Goal: Transaction & Acquisition: Purchase product/service

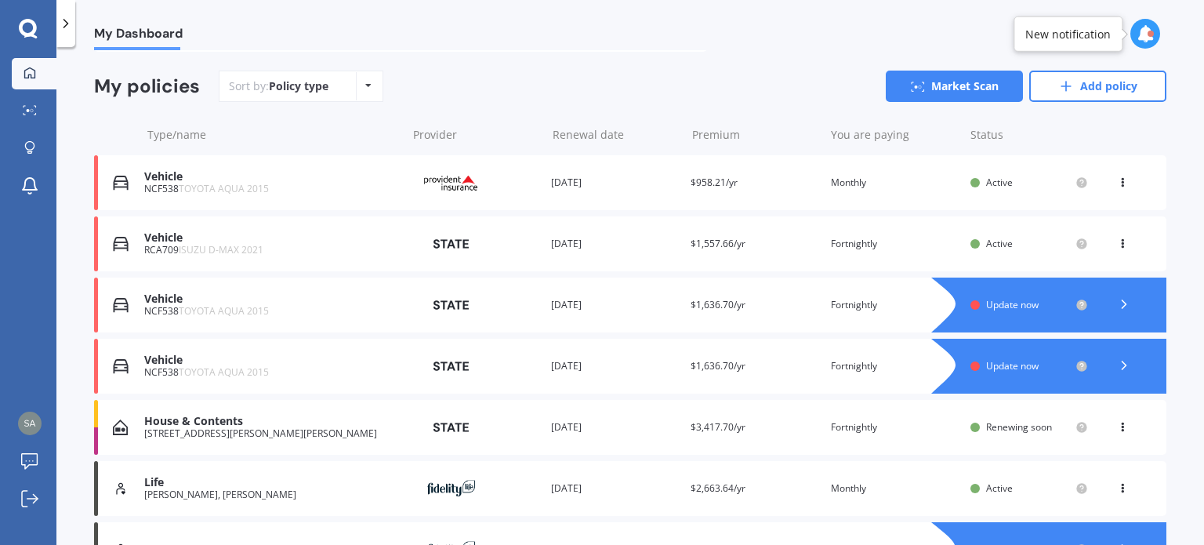
scroll to position [127, 0]
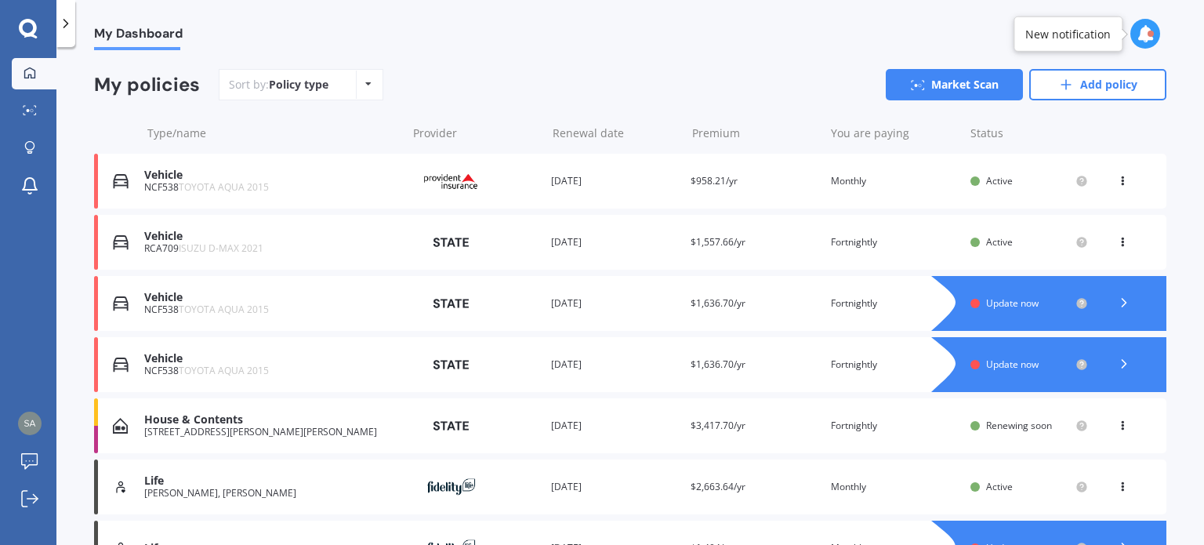
click at [994, 242] on span "Active" at bounding box center [999, 241] width 27 height 13
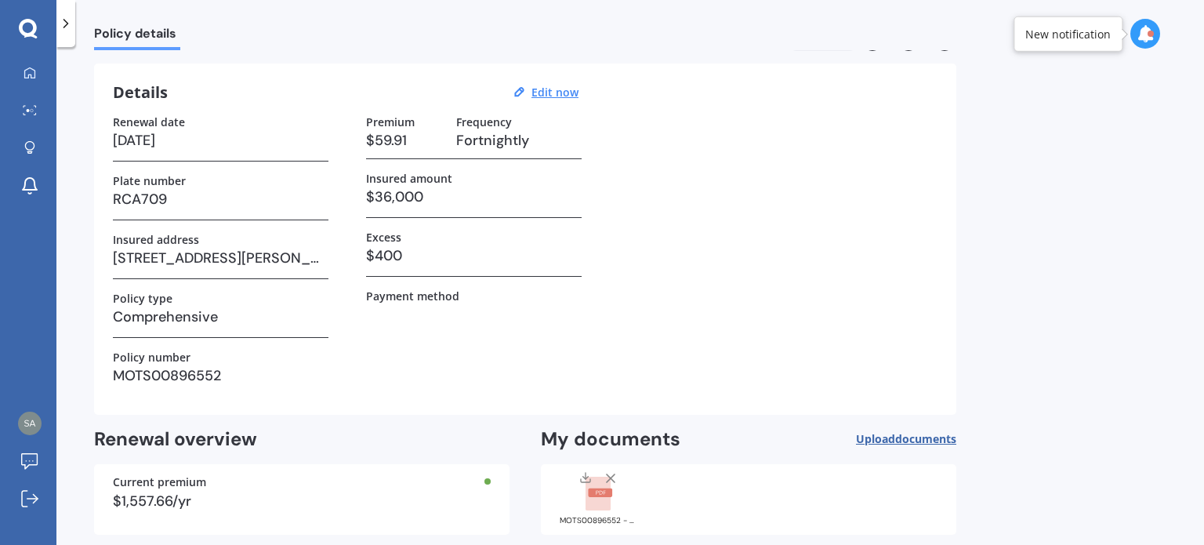
scroll to position [41, 0]
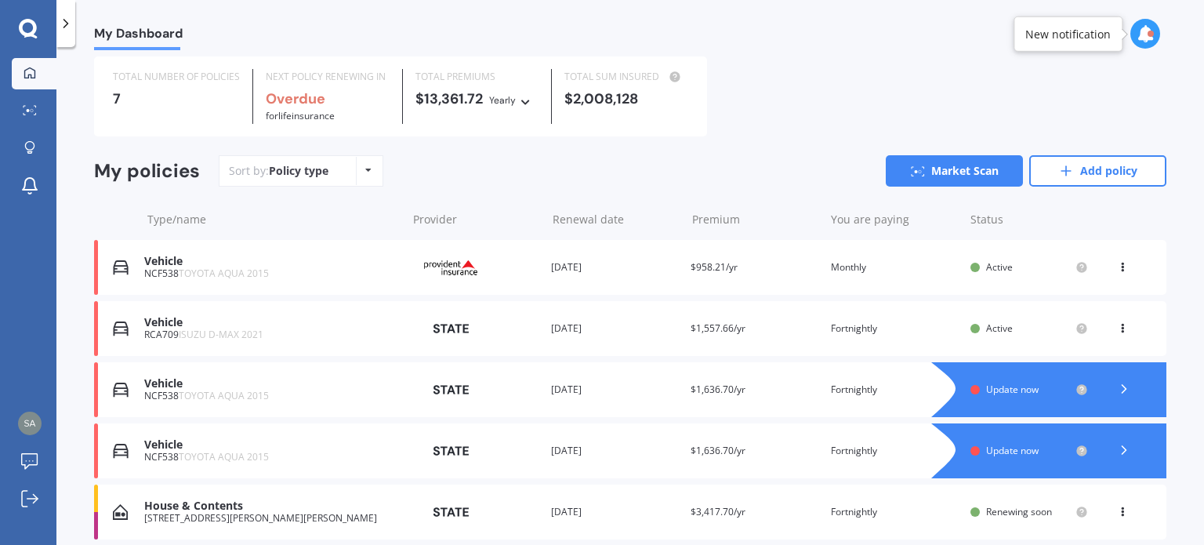
click at [1117, 326] on icon at bounding box center [1122, 325] width 11 height 9
click at [953, 176] on link "Market Scan" at bounding box center [954, 170] width 137 height 31
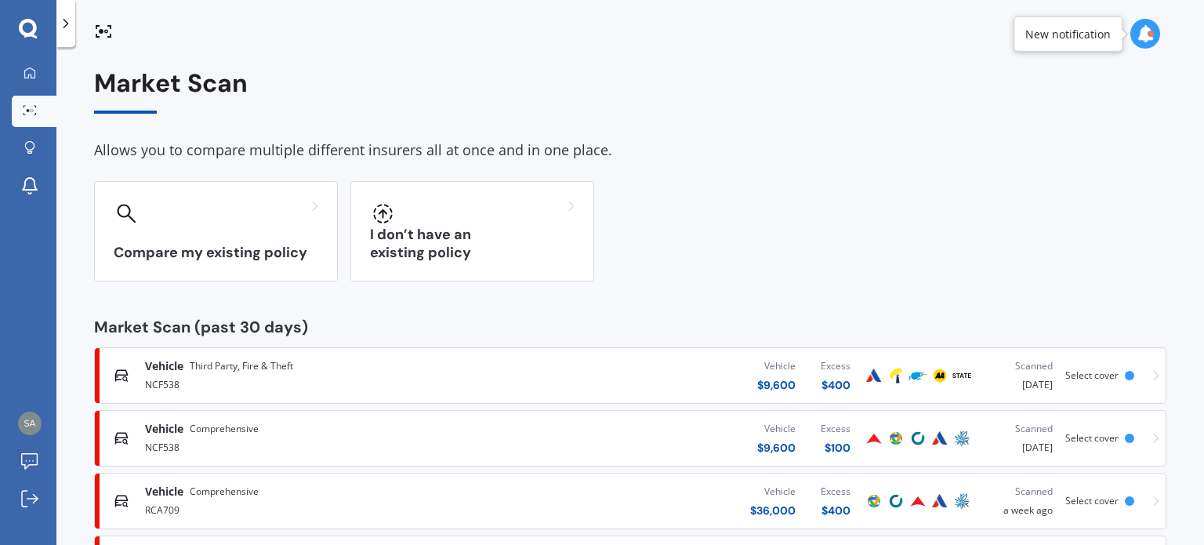
click at [953, 176] on div "Market Scan Allows you to compare multiple different insurers all at once and i…" at bounding box center [630, 362] width 1073 height 586
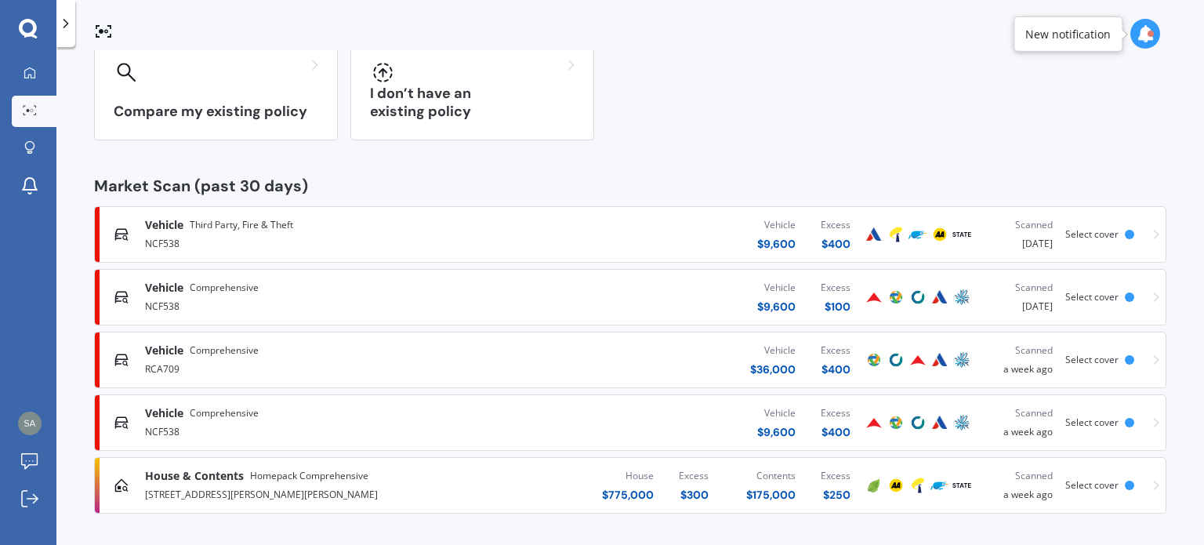
scroll to position [144, 0]
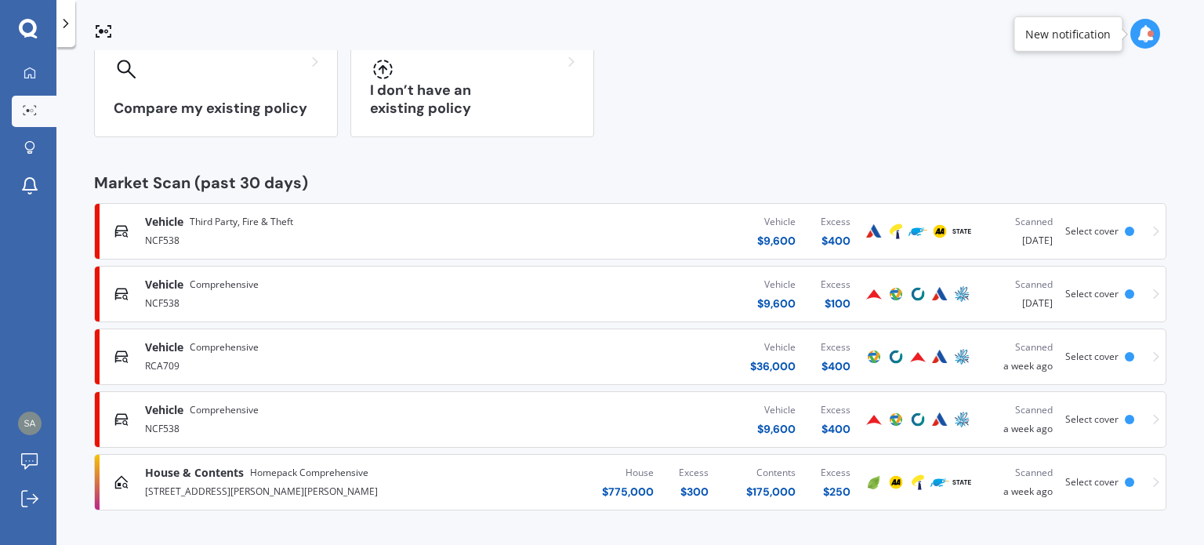
click at [1076, 353] on span "Select cover" at bounding box center [1092, 356] width 53 height 13
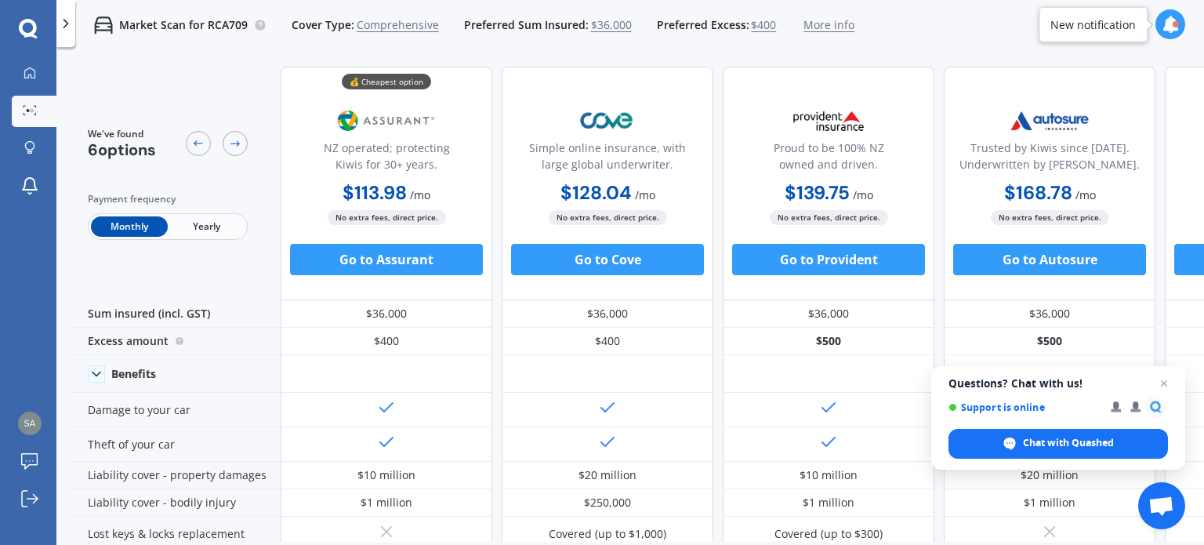
click at [205, 228] on span "Yearly" at bounding box center [206, 226] width 77 height 20
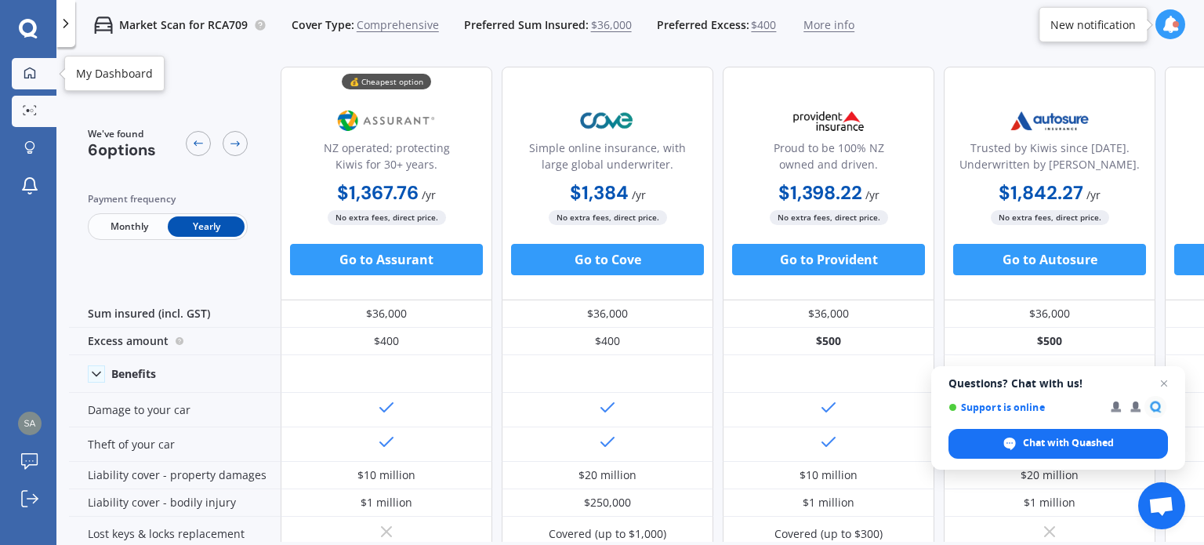
click at [31, 74] on icon at bounding box center [30, 73] width 13 height 13
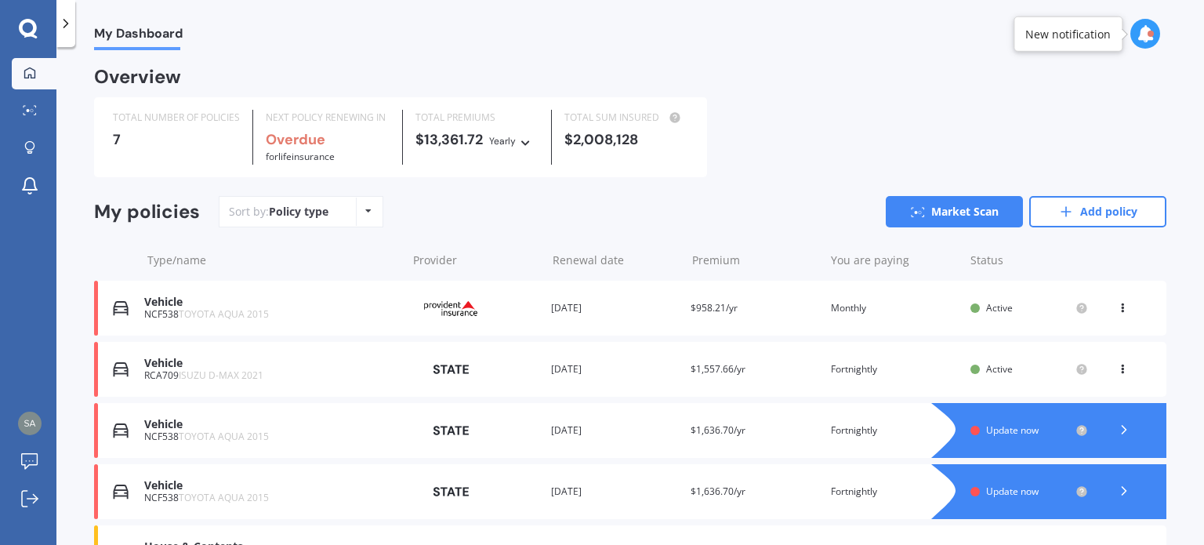
click at [31, 74] on icon at bounding box center [30, 73] width 13 height 13
drag, startPoint x: 993, startPoint y: 430, endPoint x: 1117, endPoint y: 430, distance: 123.9
click at [1117, 430] on icon at bounding box center [1125, 430] width 16 height 16
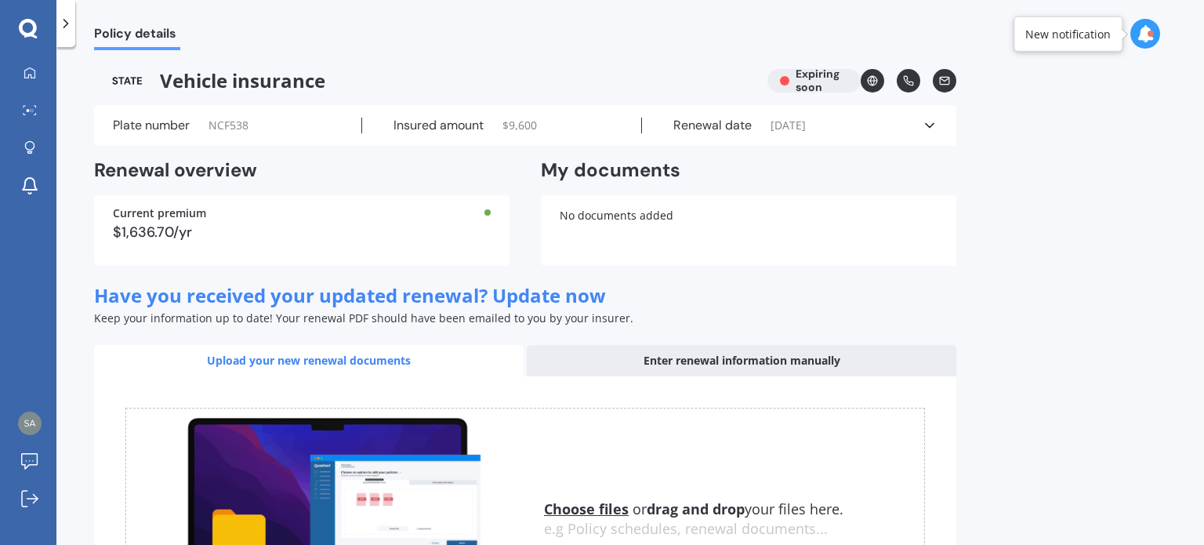
click at [930, 122] on icon at bounding box center [930, 126] width 16 height 16
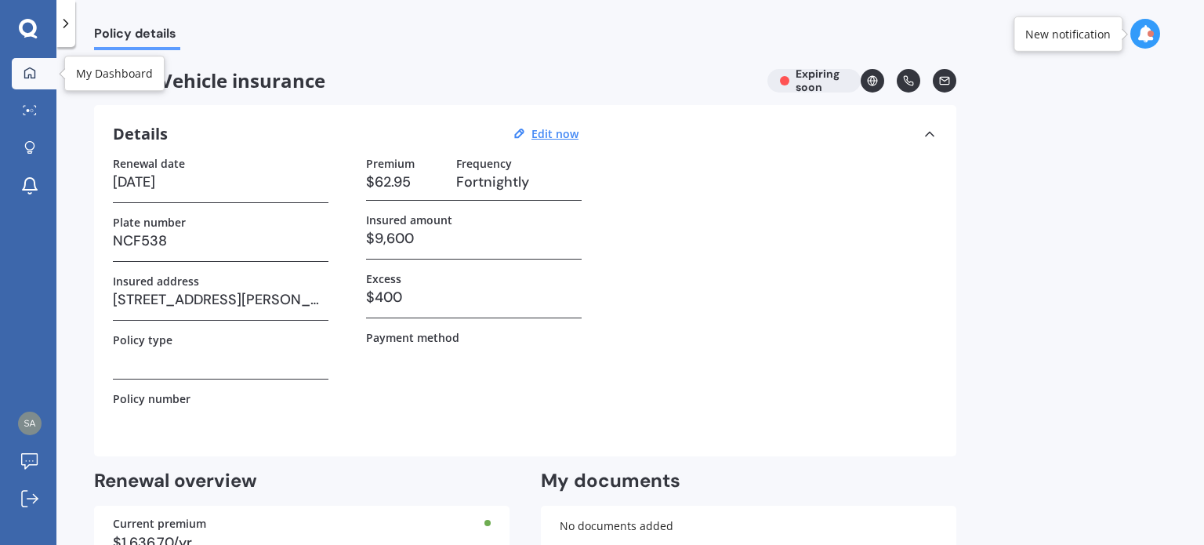
click at [26, 71] on icon at bounding box center [30, 73] width 13 height 13
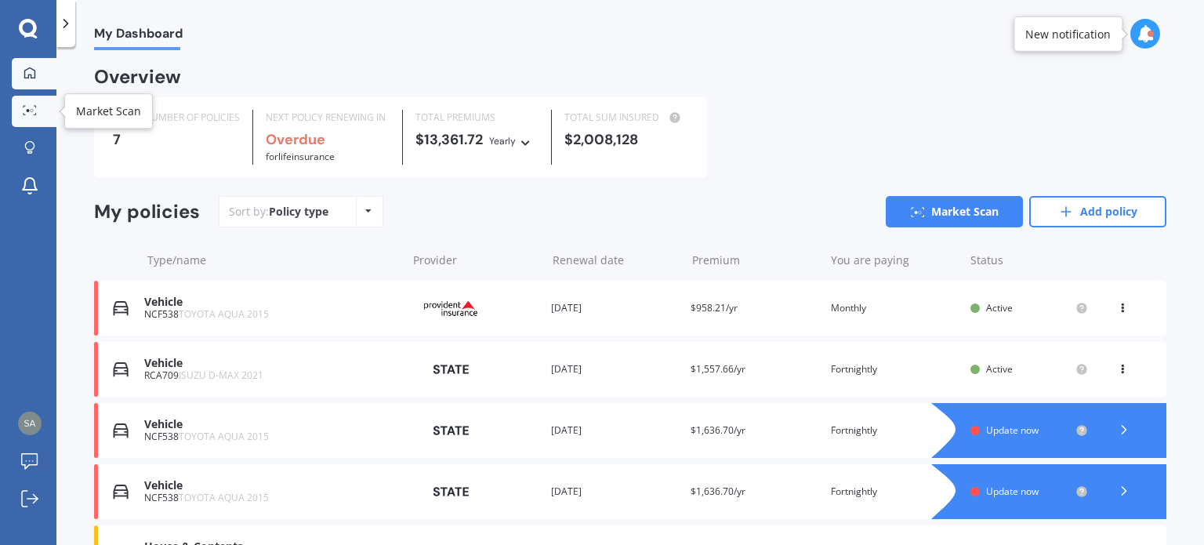
click at [47, 109] on link "Market Scan" at bounding box center [34, 111] width 45 height 31
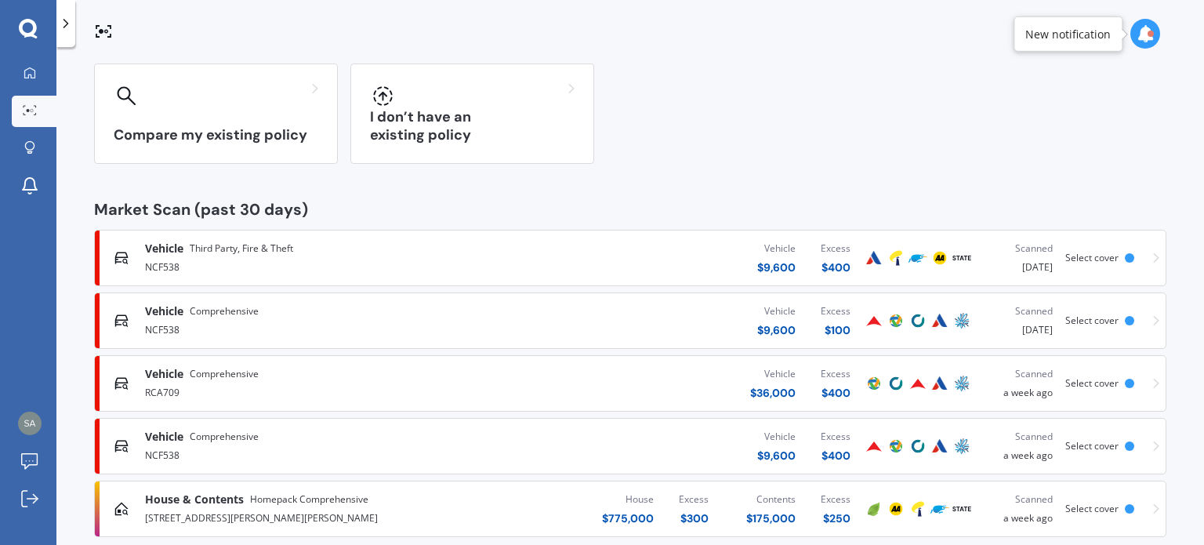
scroll to position [144, 0]
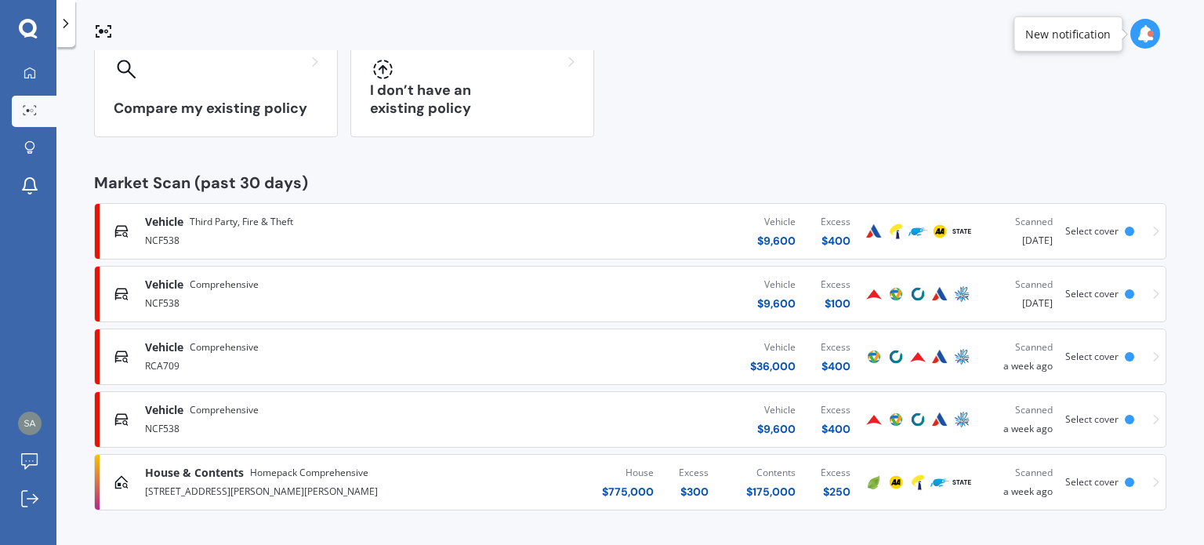
click at [1071, 481] on span "Select cover" at bounding box center [1092, 481] width 53 height 13
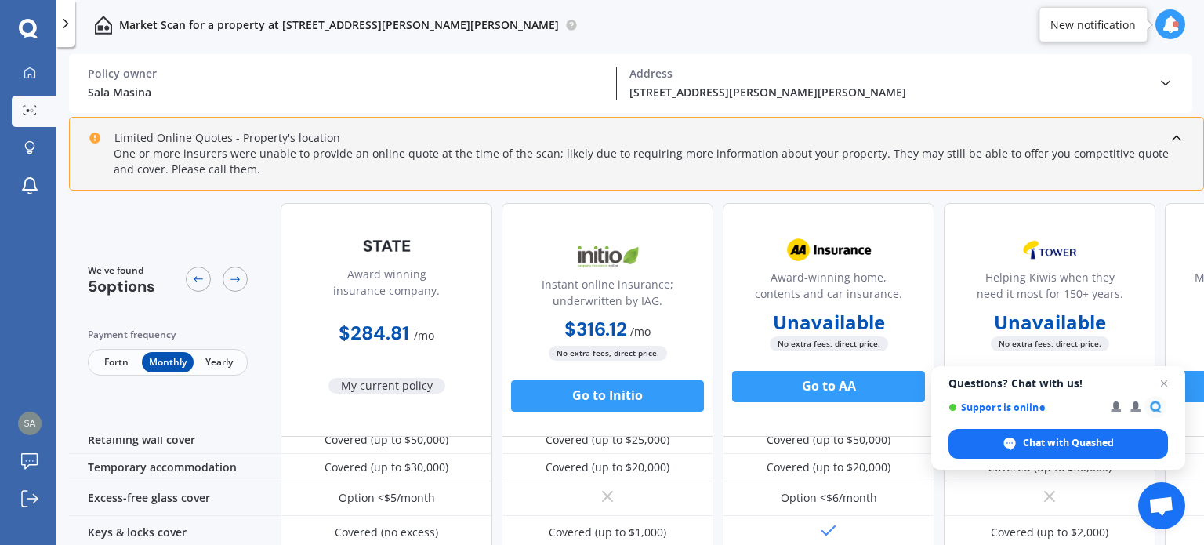
scroll to position [231, 0]
click at [118, 360] on span "Fortn" at bounding box center [116, 362] width 51 height 20
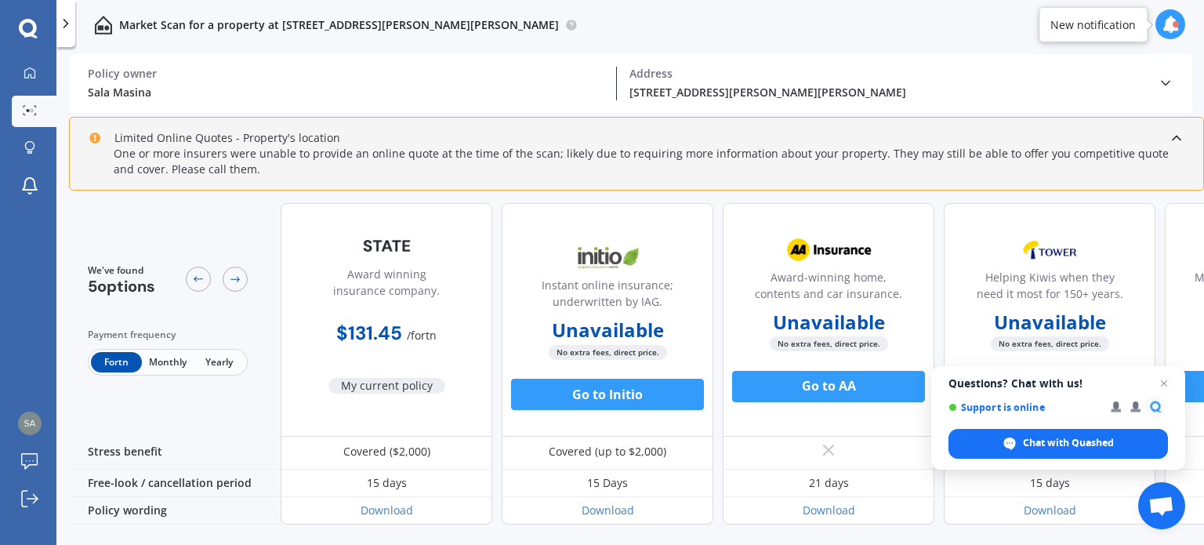
scroll to position [813, 0]
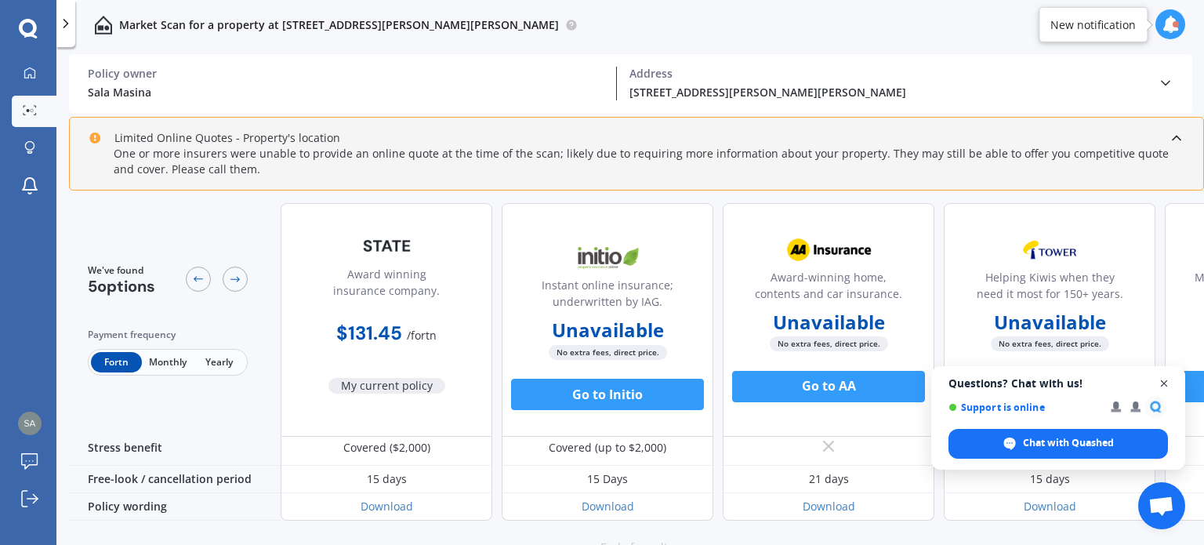
click at [1167, 383] on span "Open chat" at bounding box center [1165, 384] width 20 height 20
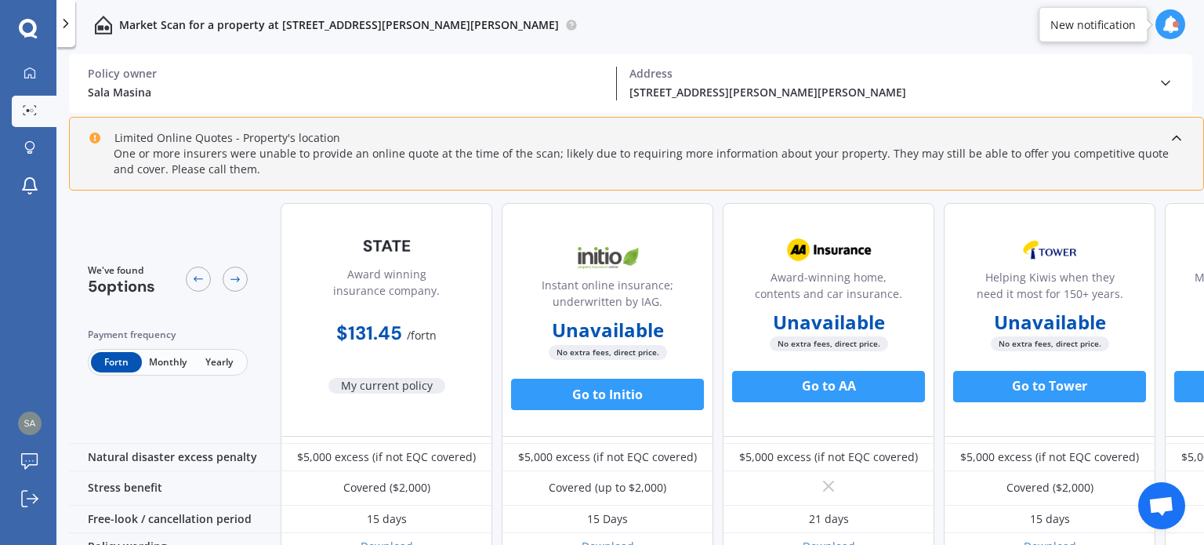
scroll to position [853, 0]
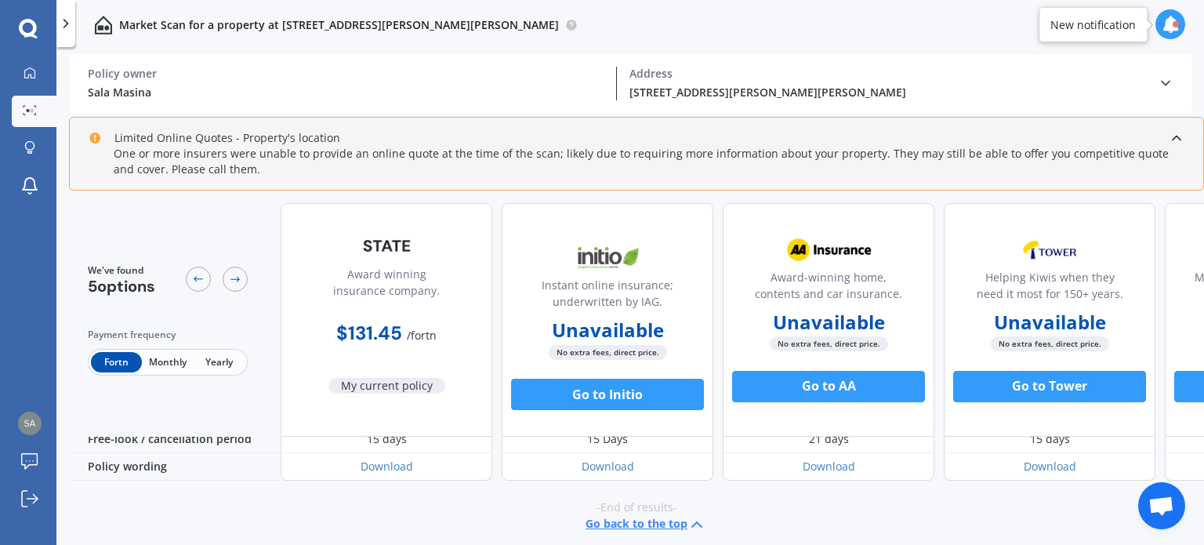
click at [1160, 507] on span "Open chat" at bounding box center [1162, 507] width 26 height 22
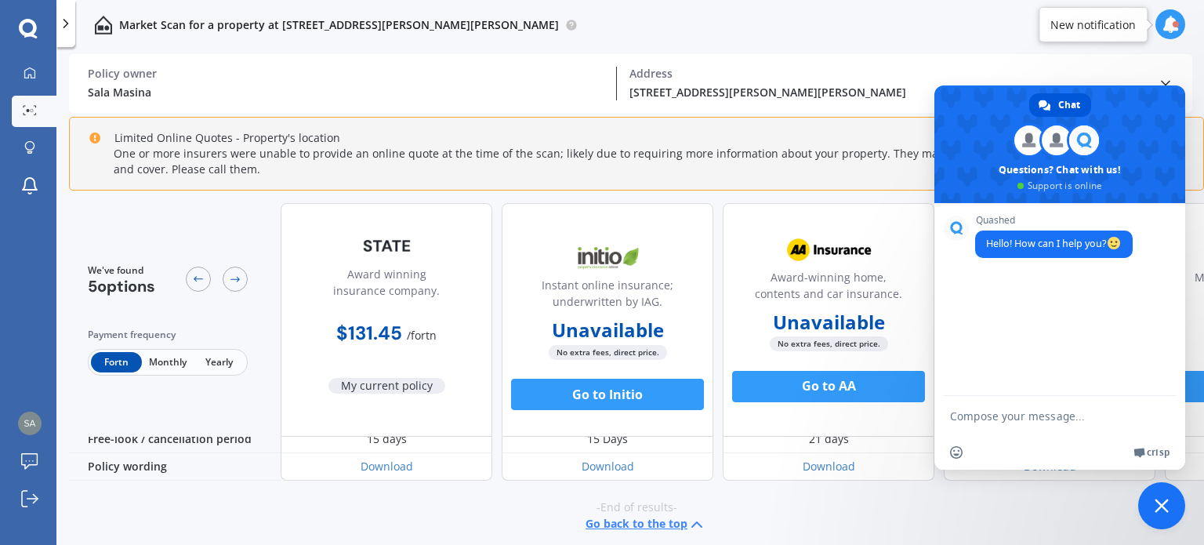
scroll to position [0, 0]
click at [1011, 417] on textarea "Compose your message..." at bounding box center [1044, 415] width 188 height 39
type textarea "h"
type textarea "Hi there"
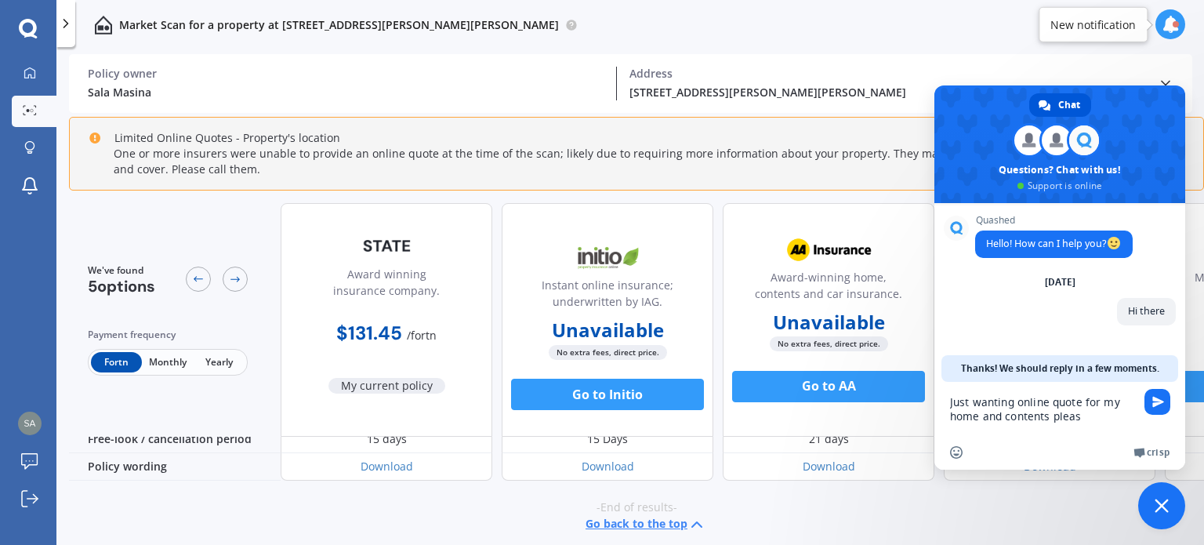
type textarea "Just wanting online quote for my home and contents please"
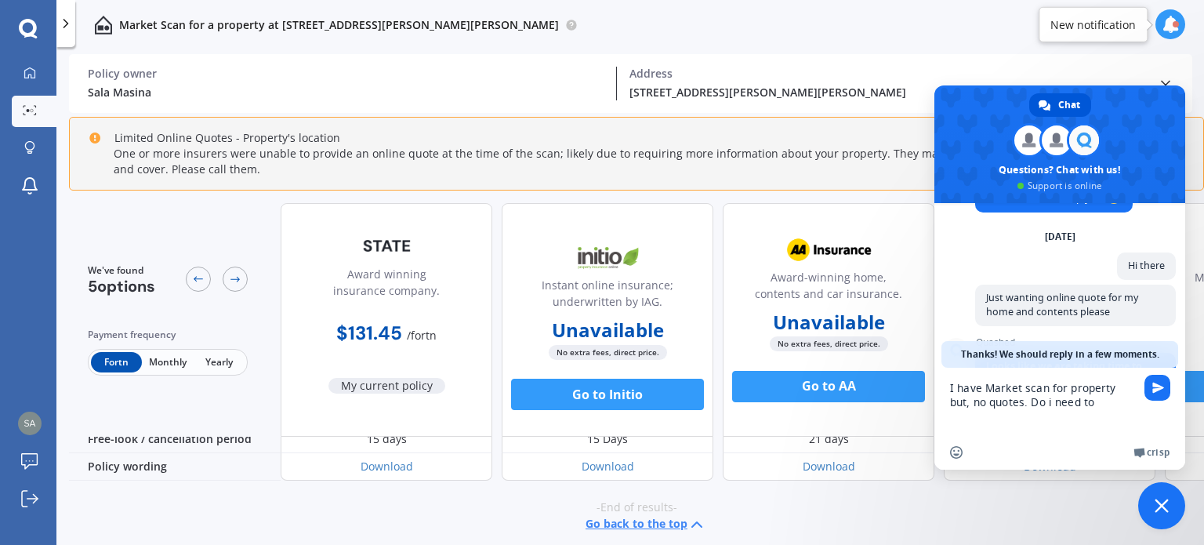
scroll to position [182, 0]
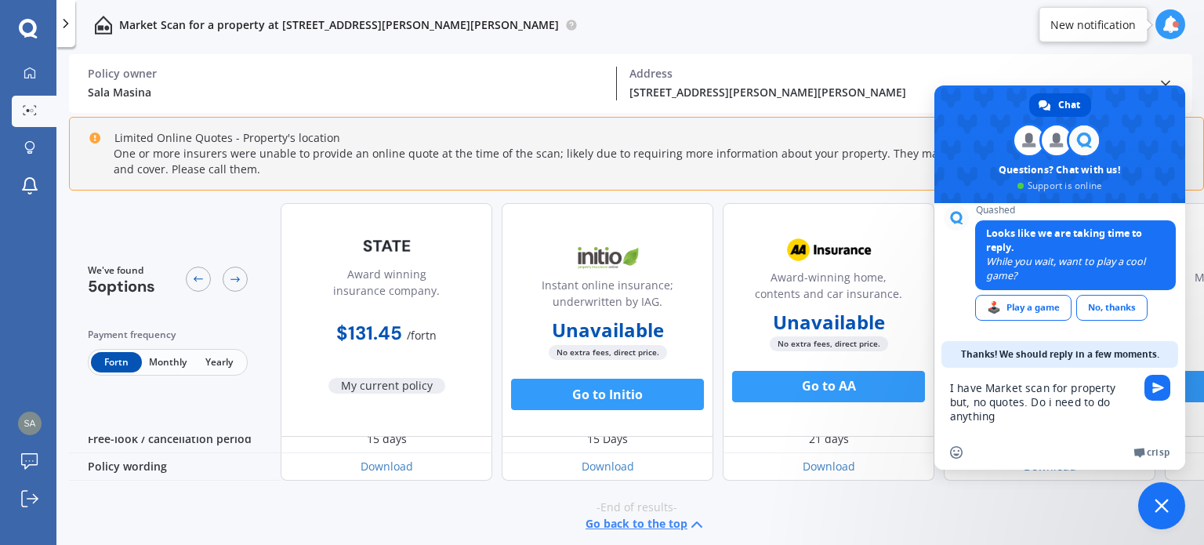
type textarea "I have Market scan for property but, no quotes. Do i need to do anything?"
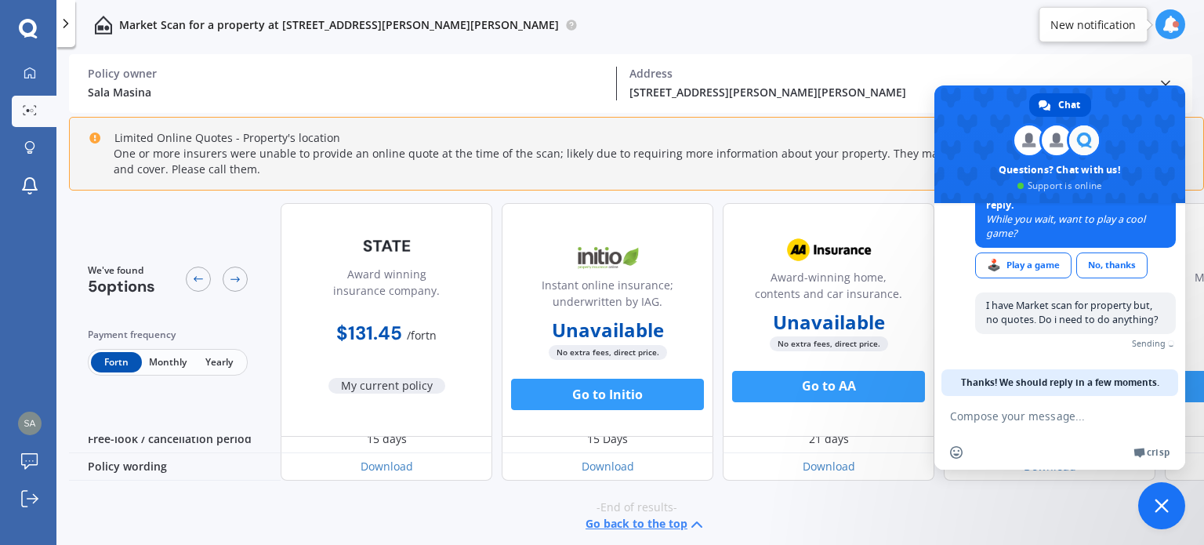
scroll to position [207, 0]
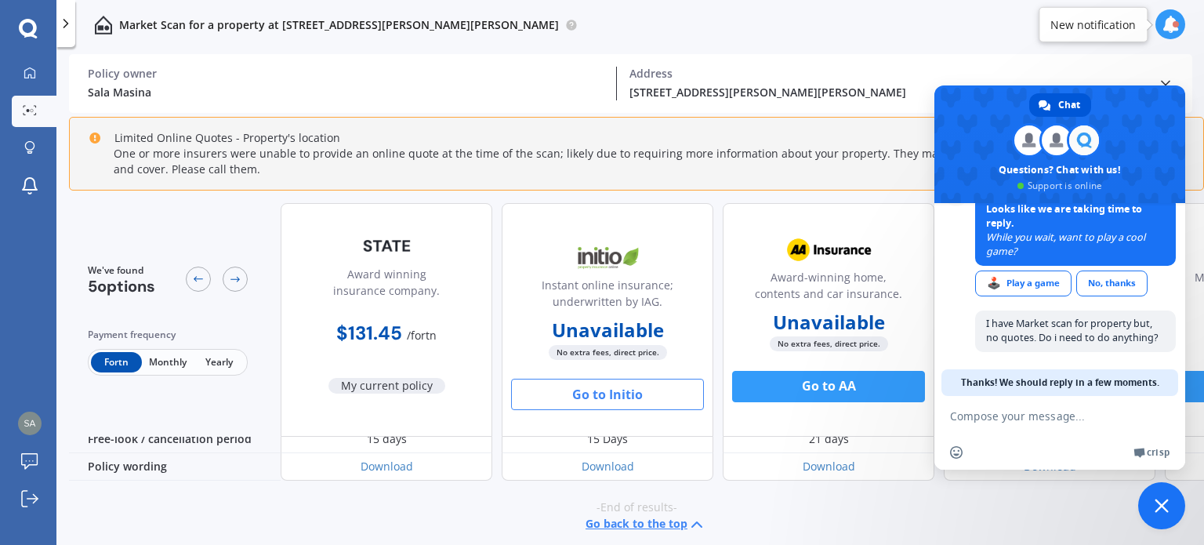
click at [619, 403] on button "Go to Initio" at bounding box center [607, 394] width 193 height 31
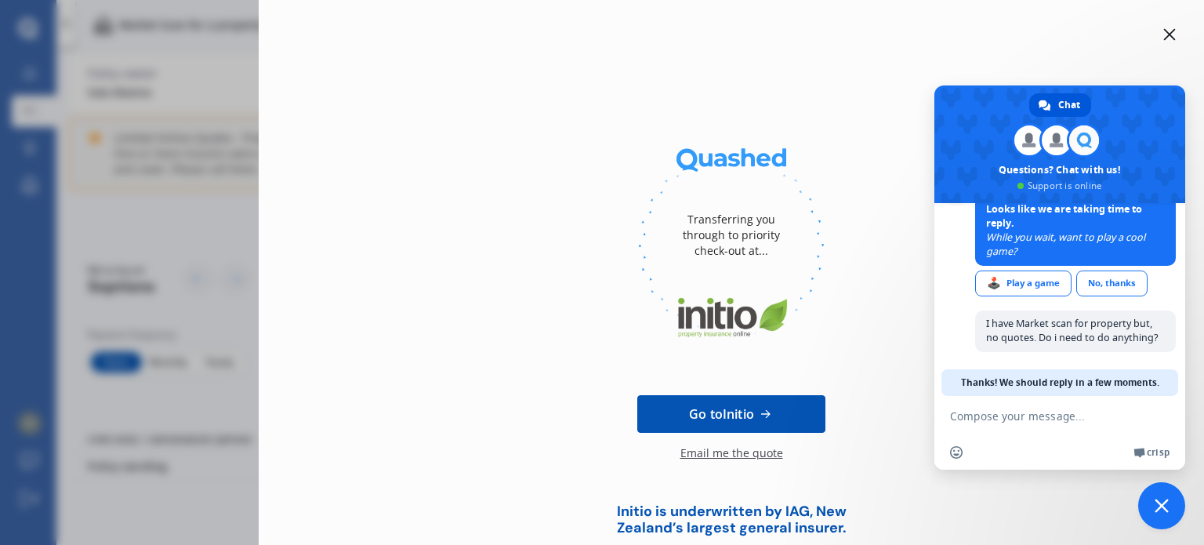
click at [1164, 34] on icon at bounding box center [1170, 35] width 12 height 12
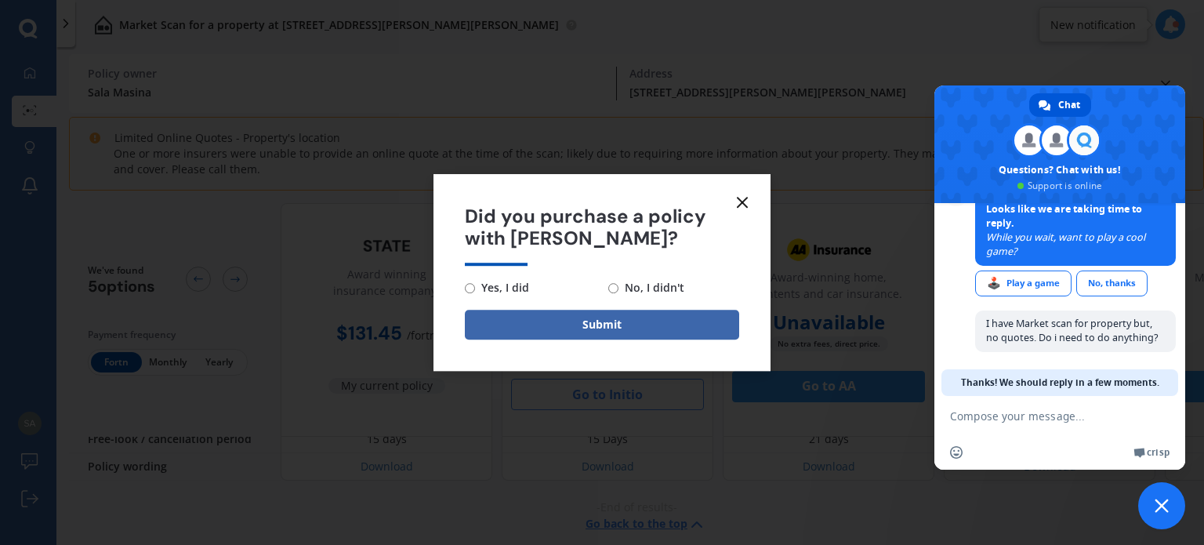
click at [615, 291] on input "No, I didn't" at bounding box center [613, 288] width 10 height 10
radio input "true"
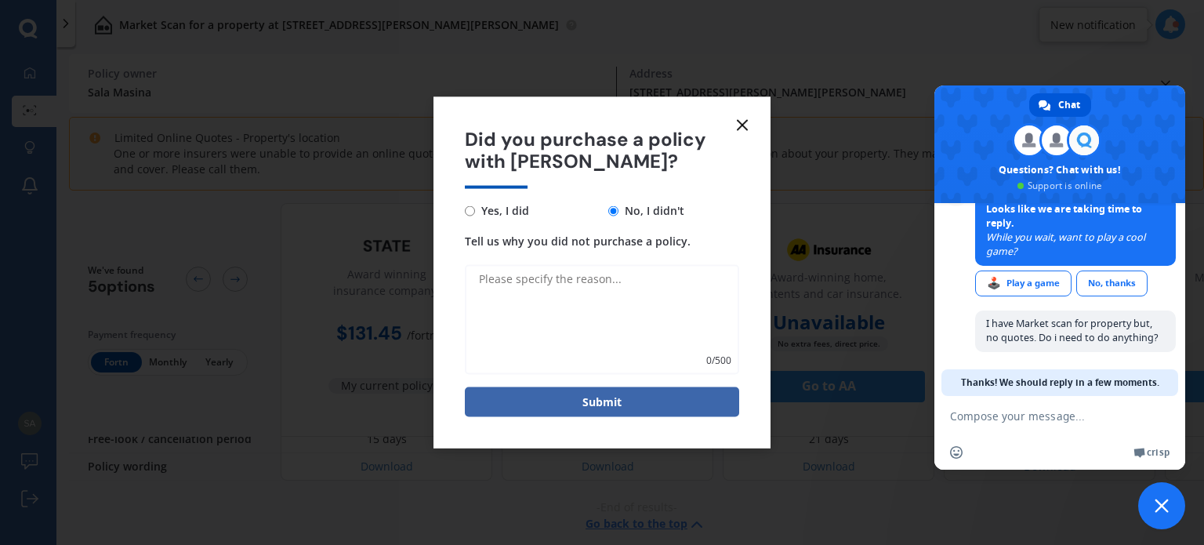
click at [615, 291] on textarea "Tell us why you did not purchase a policy." at bounding box center [602, 320] width 274 height 110
type textarea "Still looking"
click at [608, 409] on button "Submit" at bounding box center [602, 402] width 274 height 30
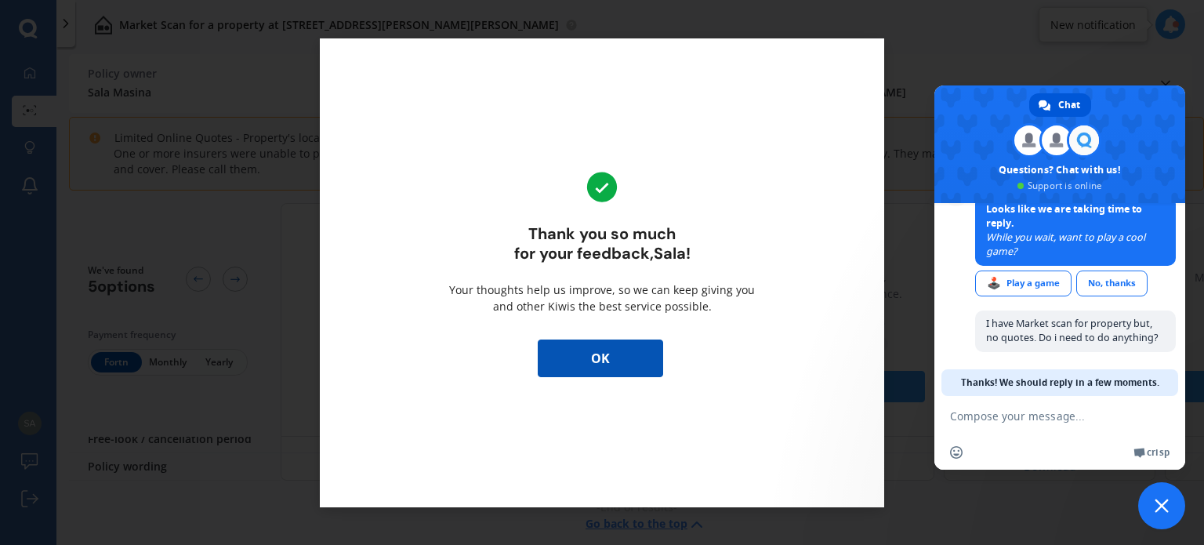
click at [611, 360] on button "OK" at bounding box center [600, 359] width 125 height 38
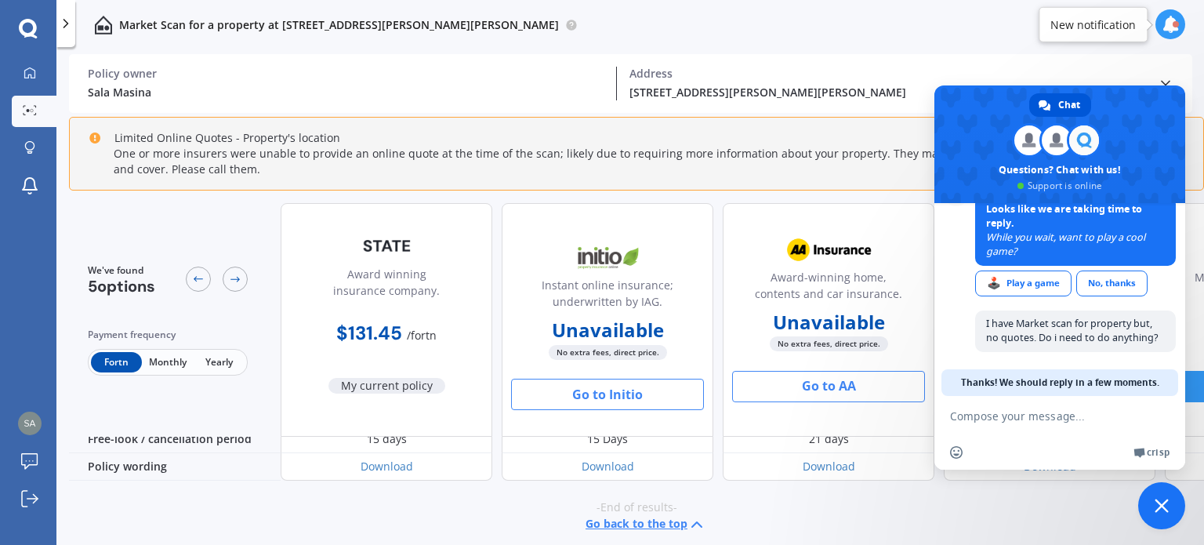
click at [794, 382] on button "Go to AA" at bounding box center [828, 386] width 193 height 31
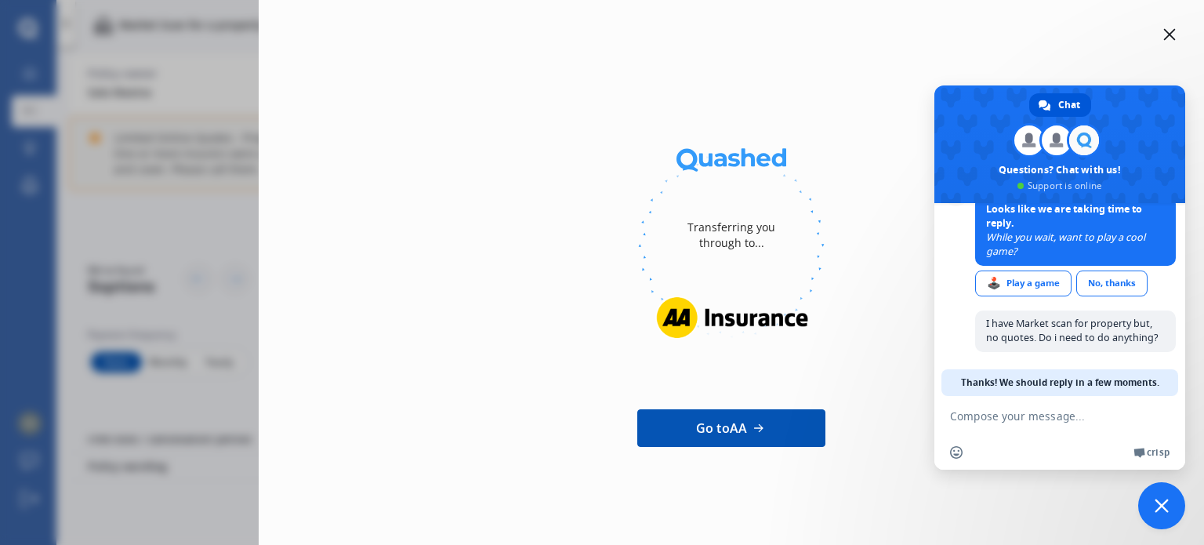
click at [1168, 31] on icon at bounding box center [1170, 34] width 13 height 13
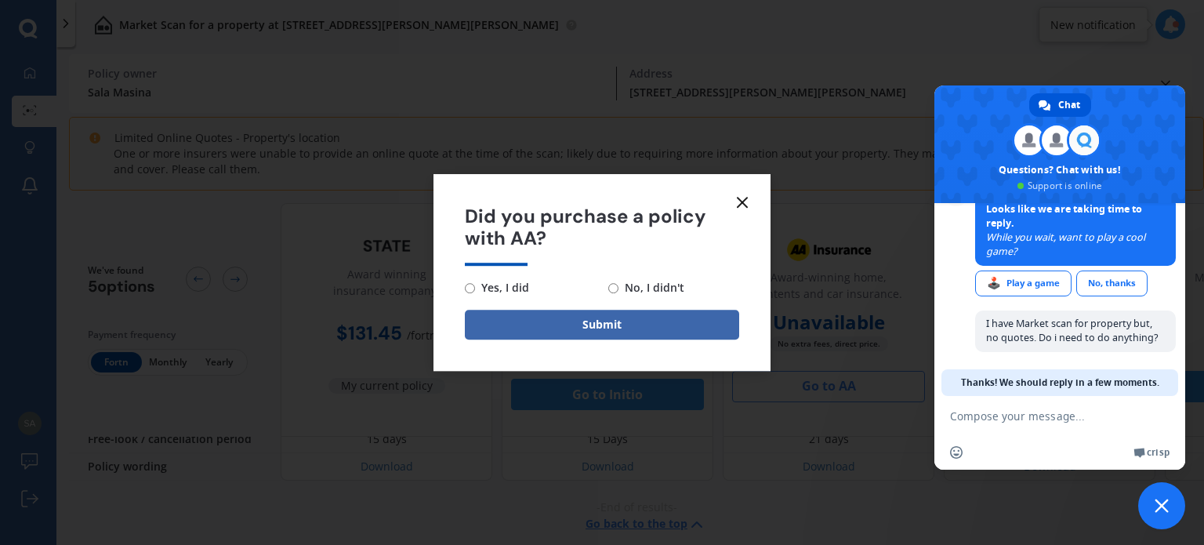
click at [746, 199] on icon at bounding box center [742, 202] width 19 height 19
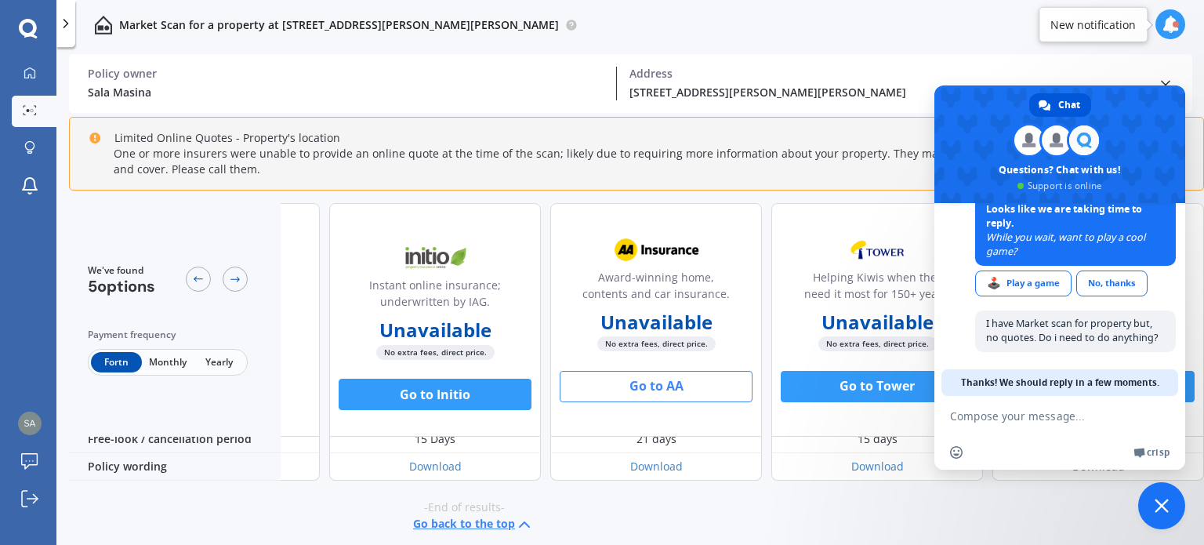
scroll to position [853, 0]
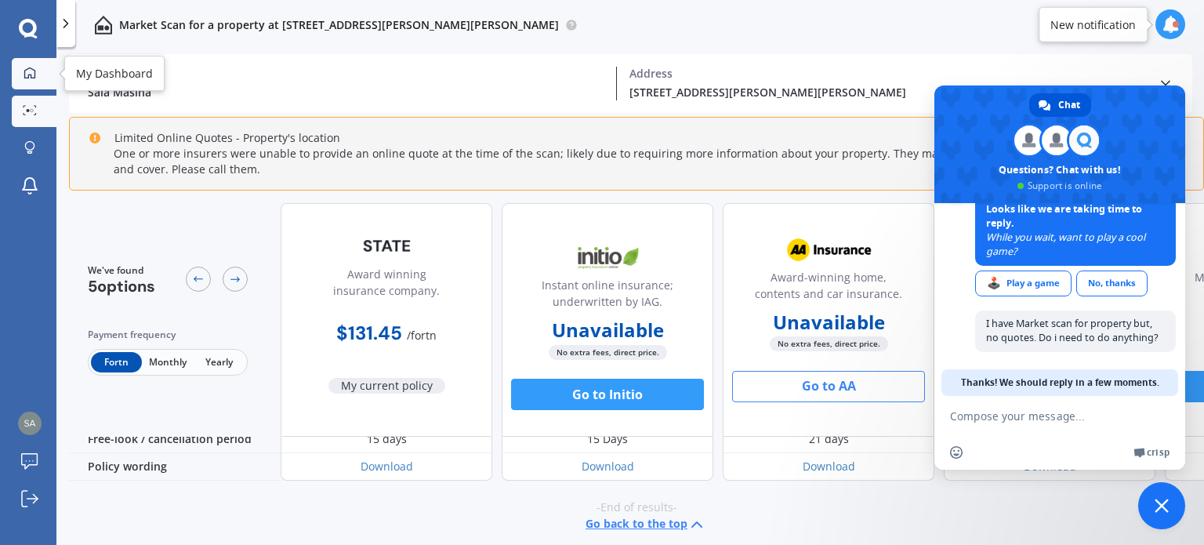
click at [27, 70] on icon at bounding box center [30, 73] width 13 height 13
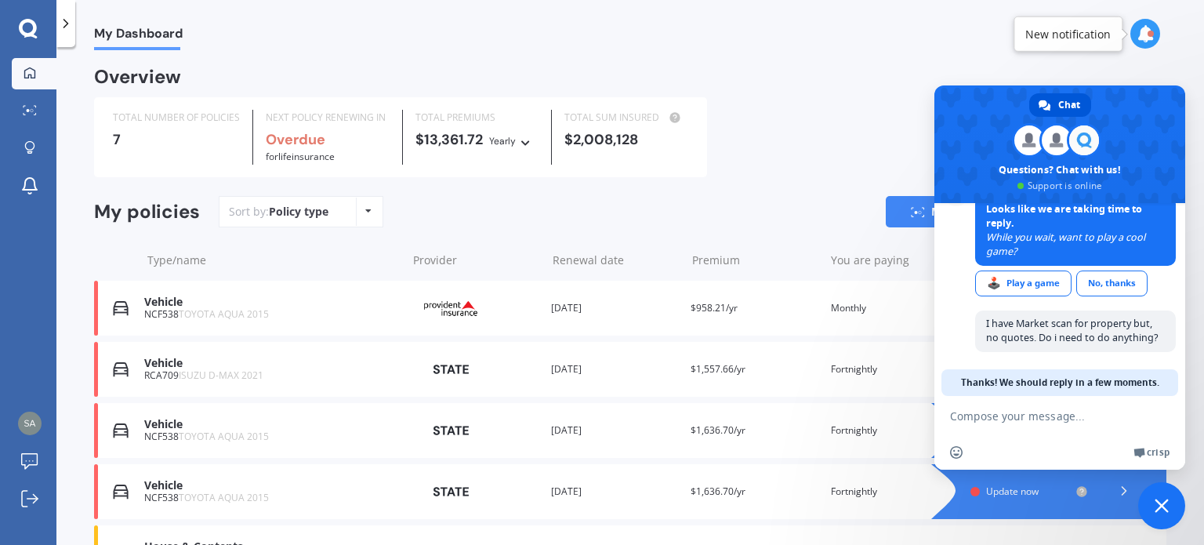
click at [841, 191] on div "Overview TOTAL NUMBER OF POLICIES 7 NEXT POLICY RENEWING IN Overdue for Life in…" at bounding box center [630, 404] width 1073 height 671
click at [917, 219] on link "Market Scan" at bounding box center [954, 211] width 137 height 31
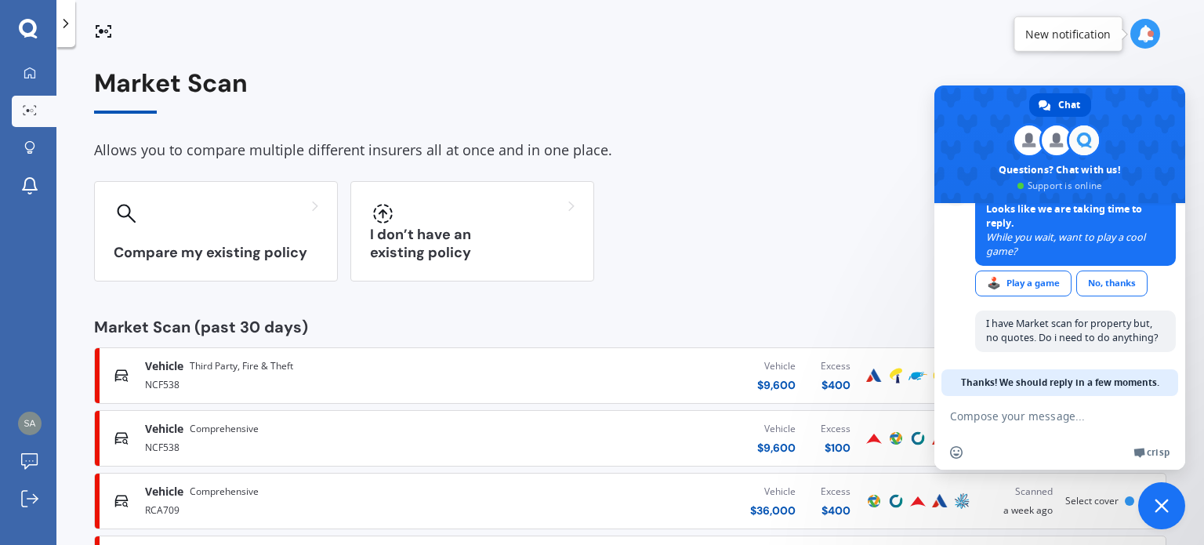
click at [1145, 37] on icon at bounding box center [1145, 33] width 17 height 17
click at [1152, 504] on span "Close chat" at bounding box center [1162, 505] width 47 height 47
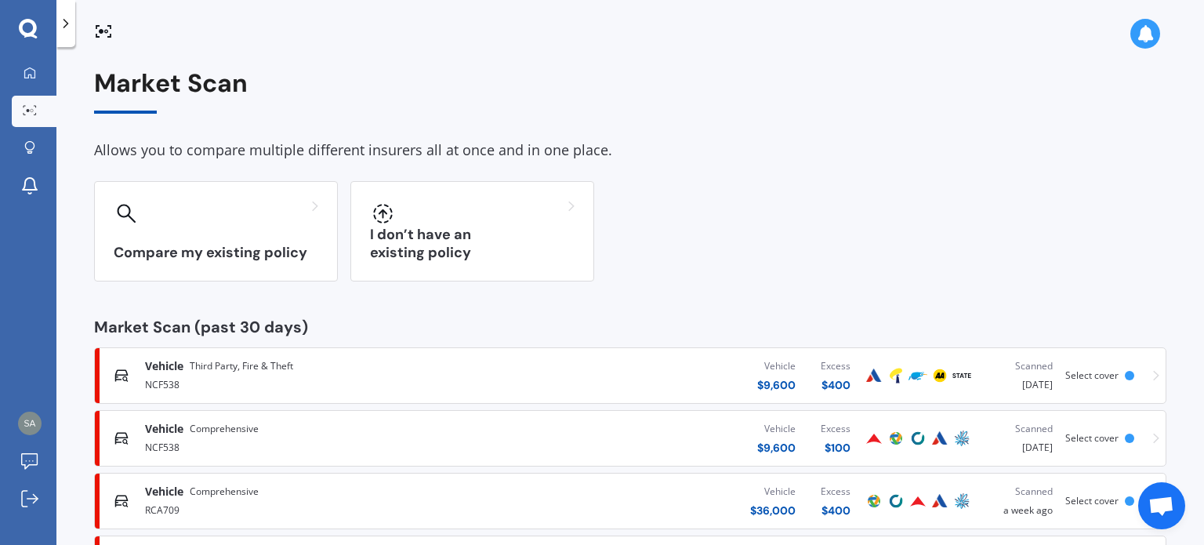
click at [1139, 29] on icon at bounding box center [1145, 33] width 17 height 17
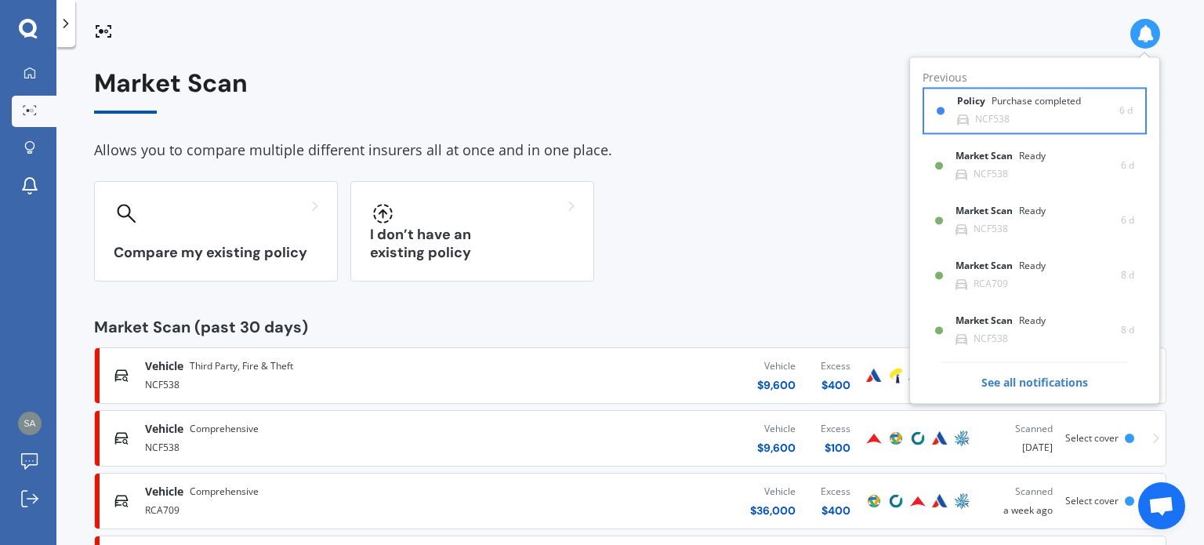
click at [1015, 104] on div "Purchase completed" at bounding box center [1036, 101] width 89 height 11
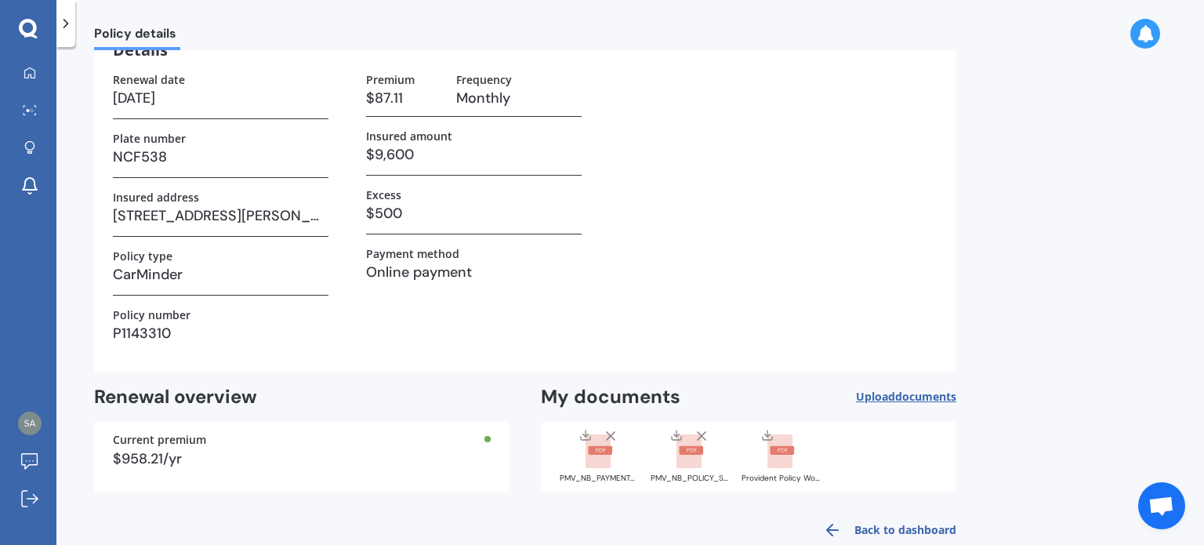
scroll to position [114, 0]
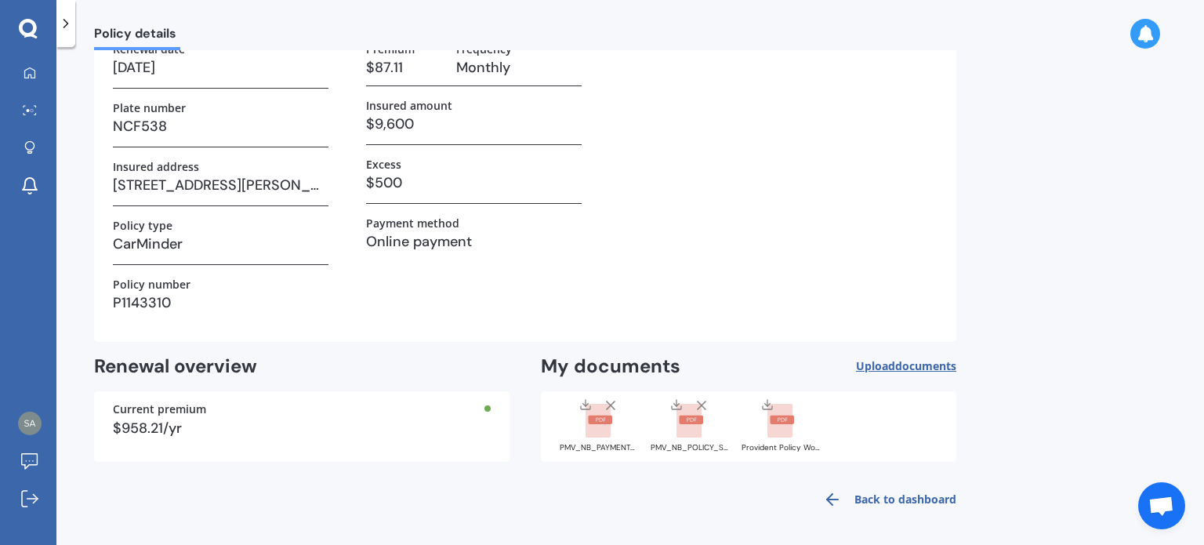
click at [902, 499] on link "Back to dashboard" at bounding box center [885, 500] width 143 height 38
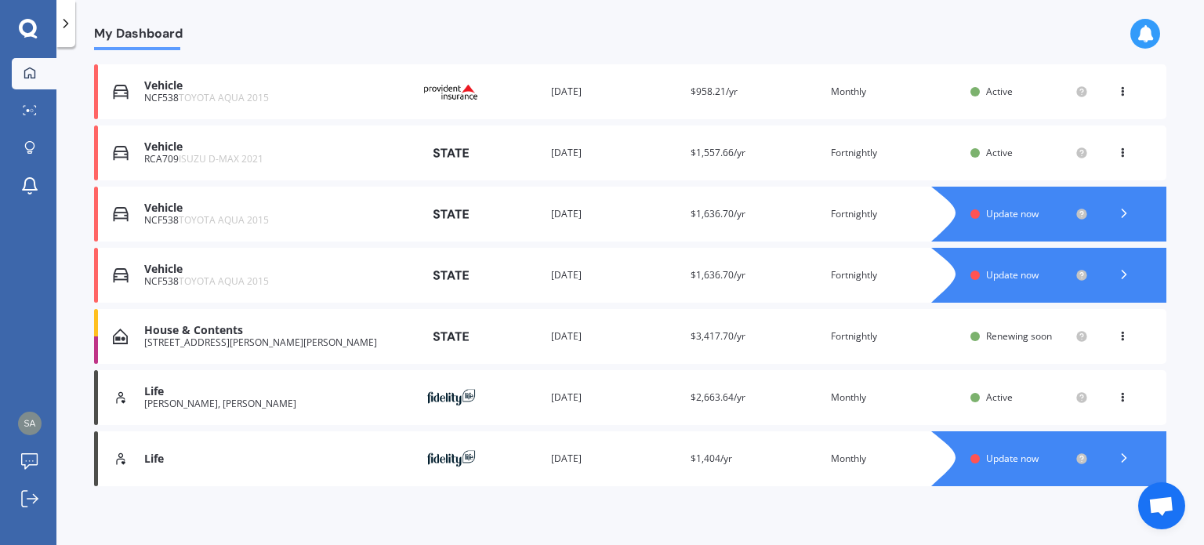
scroll to position [224, 0]
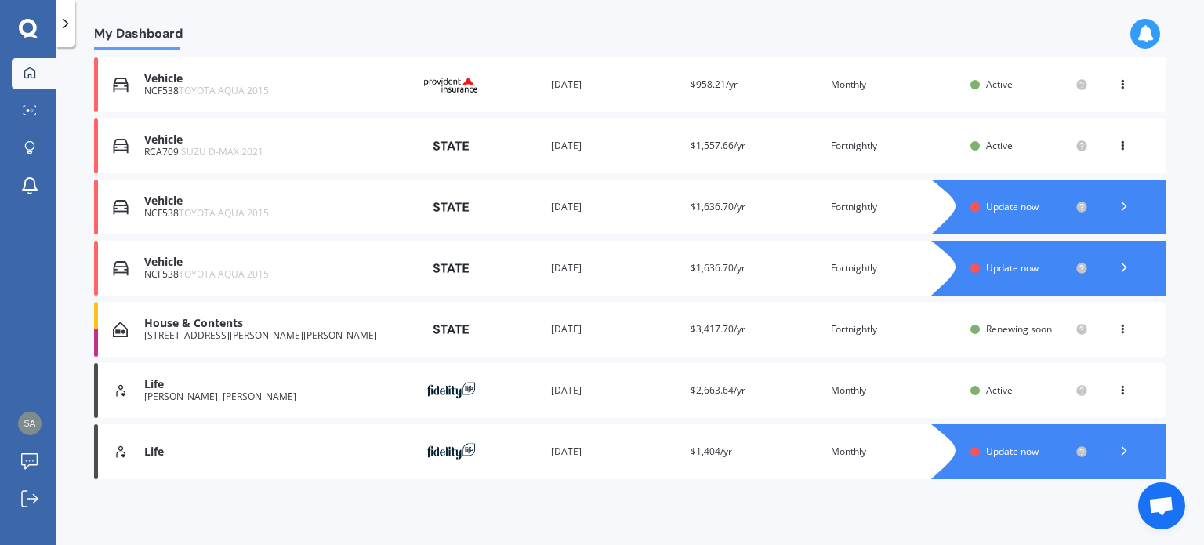
click at [308, 334] on div "[STREET_ADDRESS][PERSON_NAME][PERSON_NAME]" at bounding box center [271, 335] width 255 height 11
